Goal: Information Seeking & Learning: Check status

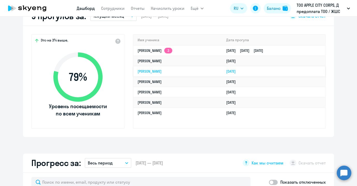
select select "30"
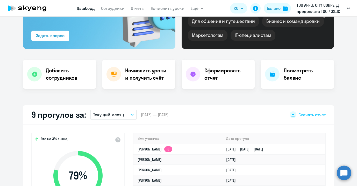
scroll to position [55, 0]
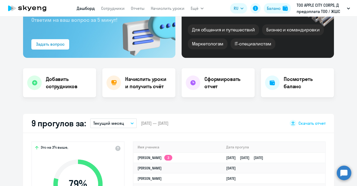
click at [130, 8] on nav "[PERSON_NAME] Отчеты Начислить уроки" at bounding box center [131, 8] width 108 height 10
click at [135, 8] on link "Отчеты" at bounding box center [138, 8] width 14 height 5
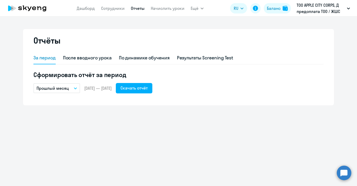
click at [67, 88] on p "Прошлый месяц" at bounding box center [53, 88] width 32 height 6
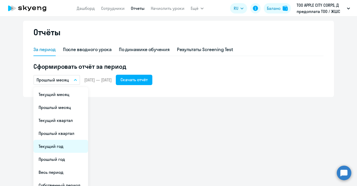
scroll to position [15, 0]
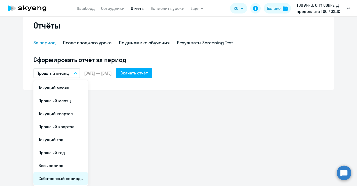
click at [61, 177] on li "Собственный период..." at bounding box center [60, 178] width 55 height 13
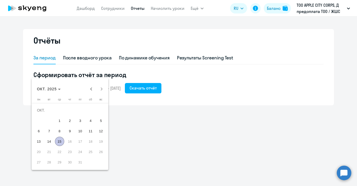
scroll to position [0, 0]
click at [58, 90] on span "ОКТ. 2025" at bounding box center [49, 89] width 24 height 4
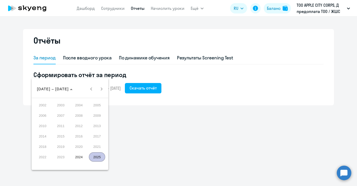
click at [77, 158] on span "2024" at bounding box center [79, 156] width 16 height 9
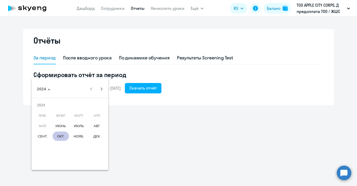
click at [63, 138] on span "ОКТ." at bounding box center [61, 135] width 16 height 9
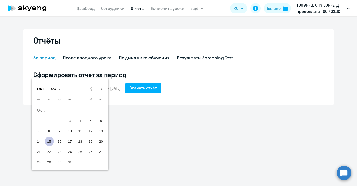
click at [51, 122] on span "1" at bounding box center [49, 120] width 9 height 9
click at [47, 91] on span "Choose month and year" at bounding box center [49, 89] width 28 height 12
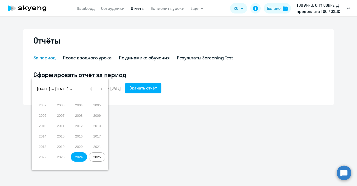
click at [95, 158] on span "2025" at bounding box center [97, 156] width 16 height 9
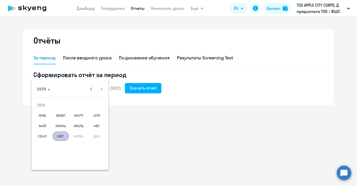
click at [64, 137] on span "ОКТ." at bounding box center [61, 135] width 16 height 9
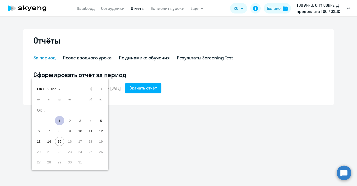
click at [132, 110] on div at bounding box center [178, 93] width 357 height 186
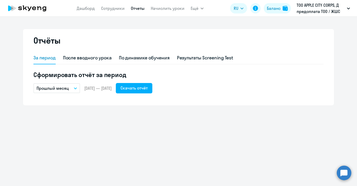
click at [107, 93] on div "За период После вводного урока По динамике обучения Результаты Screening Test С…" at bounding box center [178, 75] width 290 height 47
click at [143, 89] on div "Скачать отчёт" at bounding box center [134, 88] width 27 height 6
click at [89, 9] on link "Дашборд" at bounding box center [86, 8] width 18 height 5
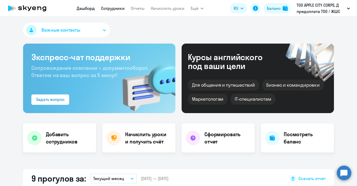
click at [109, 8] on link "Сотрудники" at bounding box center [113, 8] width 24 height 5
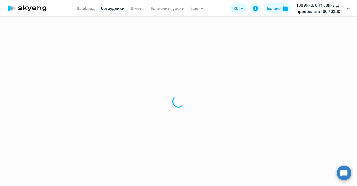
select select "30"
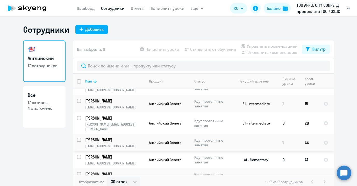
scroll to position [201, 0]
click at [112, 171] on p "[PERSON_NAME]" at bounding box center [114, 174] width 59 height 6
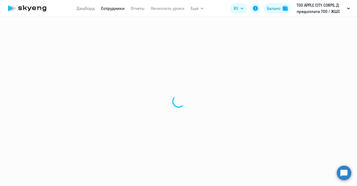
select select "english"
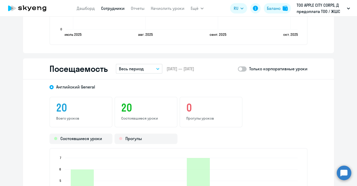
scroll to position [580, 0]
drag, startPoint x: 119, startPoint y: 105, endPoint x: 158, endPoint y: 115, distance: 40.1
click at [157, 115] on div "20 Состоявшиеся уроки" at bounding box center [146, 111] width 63 height 31
click at [158, 117] on p "Состоявшиеся уроки" at bounding box center [146, 117] width 50 height 5
drag, startPoint x: 154, startPoint y: 116, endPoint x: 128, endPoint y: 109, distance: 26.9
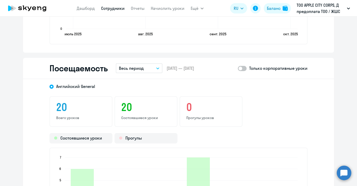
click at [130, 109] on div "20 Состоявшиеся уроки" at bounding box center [146, 111] width 63 height 31
click at [149, 112] on h3 "20" at bounding box center [146, 107] width 50 height 12
click at [181, 69] on span "[DATE] — [DATE]" at bounding box center [180, 68] width 27 height 6
click at [149, 69] on button "Весь период" at bounding box center [139, 68] width 47 height 10
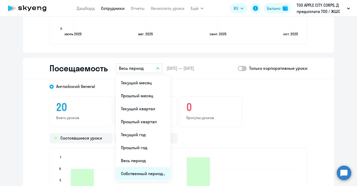
click at [140, 169] on li "Собственный период..." at bounding box center [143, 173] width 55 height 13
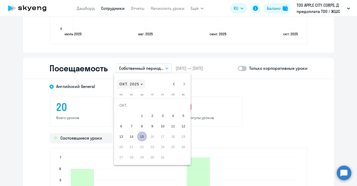
click at [140, 84] on span "ОКТ. 2025" at bounding box center [132, 84] width 24 height 4
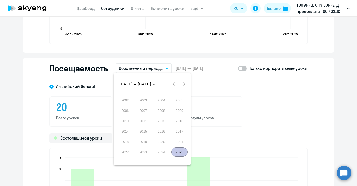
click at [163, 150] on span "2024" at bounding box center [161, 151] width 16 height 9
click at [161, 152] on span "2024" at bounding box center [161, 151] width 16 height 9
click at [163, 153] on span "2024" at bounding box center [161, 151] width 16 height 9
click at [163, 152] on span "2024" at bounding box center [161, 151] width 16 height 9
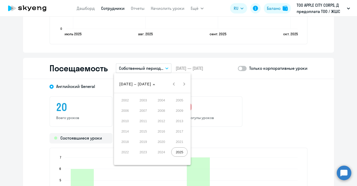
click at [163, 151] on span "2024" at bounding box center [161, 151] width 16 height 9
click at [123, 86] on span "[DATE] – [DATE]" at bounding box center [136, 84] width 32 height 4
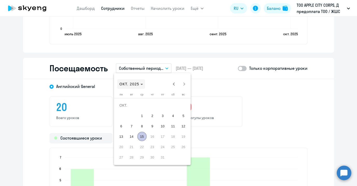
click at [138, 84] on span "ОКТ. 2025" at bounding box center [130, 84] width 20 height 4
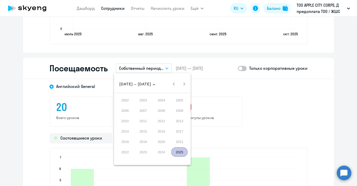
click at [165, 152] on span "2024" at bounding box center [161, 151] width 16 height 9
click at [163, 151] on span "2024" at bounding box center [161, 151] width 16 height 9
click at [126, 84] on span "[DATE] – [DATE]" at bounding box center [136, 84] width 32 height 4
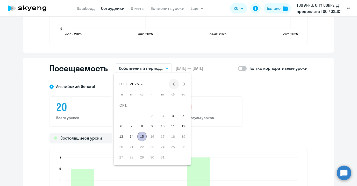
click at [174, 84] on span "Previous month" at bounding box center [174, 84] width 10 height 10
click at [174, 84] on div "[DATE] [DATE]" at bounding box center [152, 84] width 74 height 10
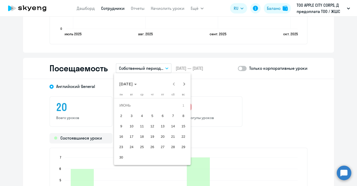
click at [177, 79] on div "[DATE] [DATE]" at bounding box center [152, 84] width 74 height 10
click at [173, 83] on div "[DATE] [DATE]" at bounding box center [152, 84] width 74 height 10
click at [183, 103] on span "1" at bounding box center [183, 105] width 9 height 9
click at [184, 107] on span "1" at bounding box center [183, 105] width 9 height 9
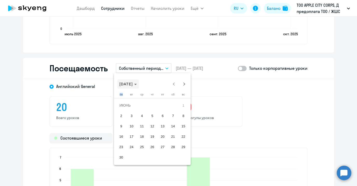
click at [133, 84] on span "[DATE]" at bounding box center [126, 84] width 13 height 4
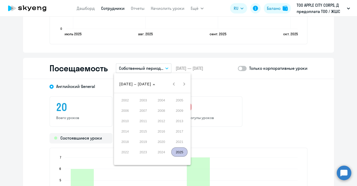
click at [162, 147] on button "2024" at bounding box center [162, 152] width 18 height 10
click at [163, 151] on span "2024" at bounding box center [161, 151] width 16 height 9
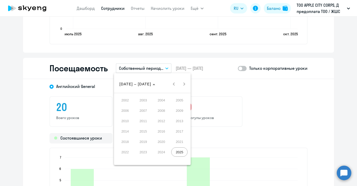
click at [163, 151] on span "2024" at bounding box center [161, 151] width 16 height 9
click at [179, 150] on span "2025" at bounding box center [179, 151] width 16 height 9
click at [145, 133] on span "ОКТ." at bounding box center [143, 131] width 16 height 9
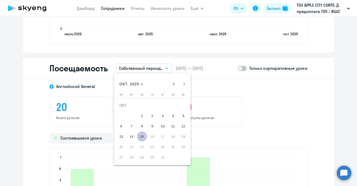
click at [142, 117] on span "1" at bounding box center [141, 115] width 9 height 9
click at [144, 116] on span "1" at bounding box center [141, 115] width 9 height 9
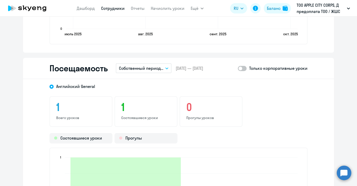
click at [147, 113] on h3 "1" at bounding box center [146, 107] width 50 height 12
click at [160, 70] on p "Собственный период..." at bounding box center [141, 68] width 44 height 6
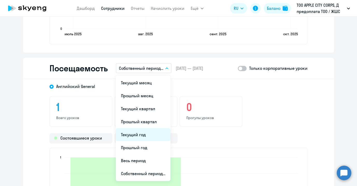
click at [145, 137] on li "Текущий год" at bounding box center [143, 134] width 55 height 13
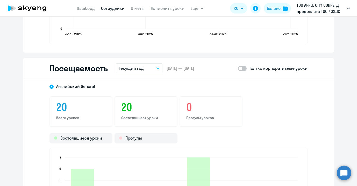
click at [241, 99] on div "20 Всего уроков 20 Состоявшиеся уроки 0 Прогулы уроков" at bounding box center [179, 111] width 258 height 31
click at [179, 69] on span "[DATE] — [DATE]" at bounding box center [180, 68] width 27 height 6
click at [176, 72] on div "Посещаемость Текущий год Текущий месяц Прошлый месяц Текущий квартал [GEOGRAPHI…" at bounding box center [178, 68] width 311 height 21
click at [135, 9] on link "Отчеты" at bounding box center [138, 8] width 14 height 5
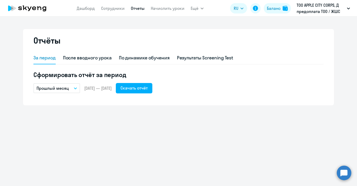
click at [75, 90] on button "Прошлый месяц" at bounding box center [56, 88] width 47 height 10
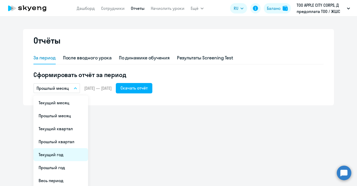
click at [64, 156] on li "Текущий год" at bounding box center [60, 154] width 55 height 13
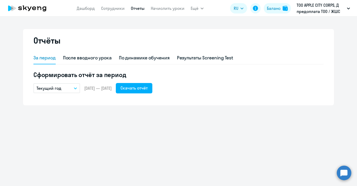
click at [98, 89] on span "[DATE] — [DATE]" at bounding box center [97, 88] width 27 height 6
click at [148, 88] on div "Скачать отчёт" at bounding box center [134, 88] width 27 height 6
